Goal: Task Accomplishment & Management: Manage account settings

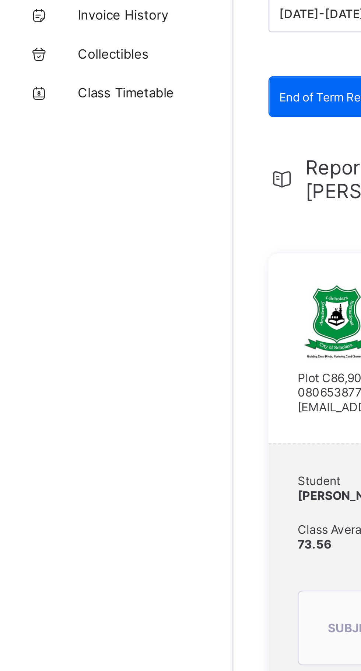
click at [87, 197] on div "School Fees Results Attendance Payment History Invoice History Collectibles Cla…" at bounding box center [44, 350] width 89 height 641
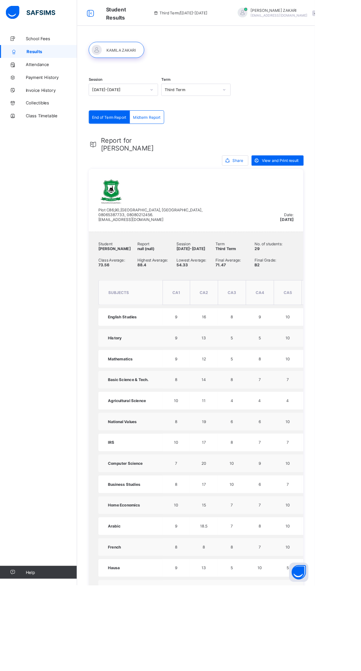
click at [301, 15] on span "[EMAIL_ADDRESS][DOMAIN_NAME]" at bounding box center [320, 17] width 65 height 4
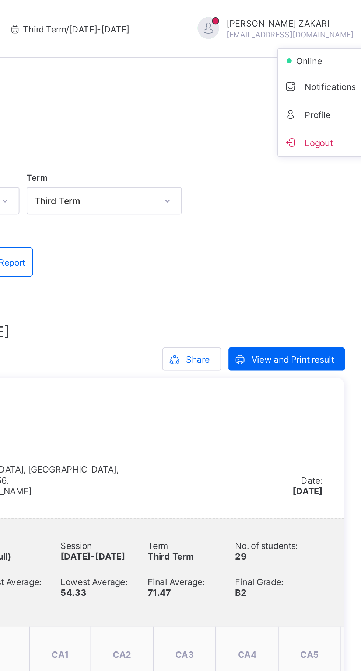
click at [317, 75] on span "Logout" at bounding box center [341, 73] width 49 height 8
